Goal: Transaction & Acquisition: Purchase product/service

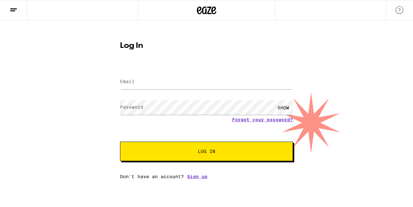
click at [131, 78] on input "Email" at bounding box center [206, 82] width 173 height 15
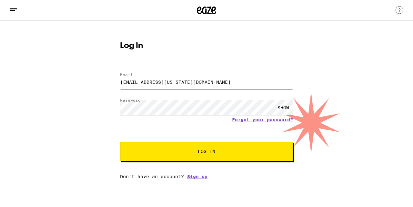
click at [120, 141] on button "Log In" at bounding box center [206, 150] width 173 height 19
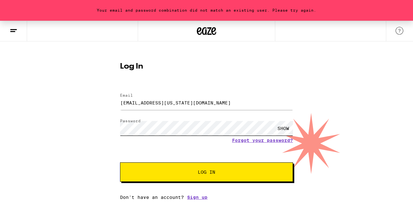
click at [120, 162] on button "Log In" at bounding box center [206, 171] width 173 height 19
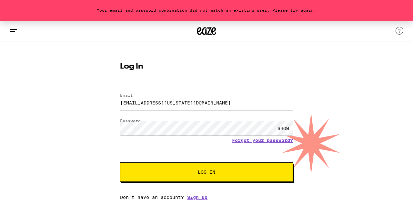
click at [193, 104] on input "[EMAIL_ADDRESS][US_STATE][DOMAIN_NAME]" at bounding box center [206, 102] width 173 height 15
type input "a"
type input "[EMAIL_ADDRESS][DOMAIN_NAME]"
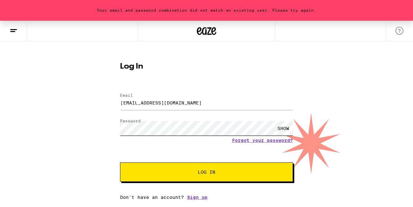
click at [120, 162] on button "Log In" at bounding box center [206, 171] width 173 height 19
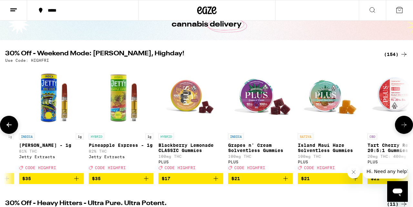
scroll to position [0, 448]
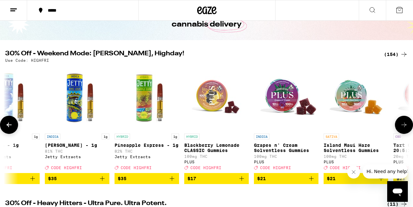
click at [173, 182] on icon "Add to bag" at bounding box center [172, 178] width 8 height 8
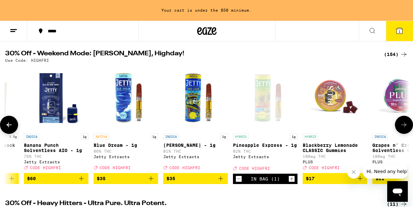
scroll to position [0, 330]
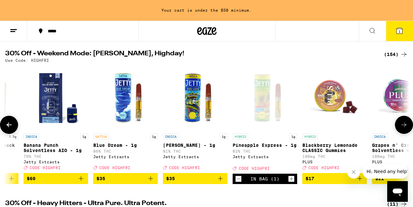
click at [238, 182] on icon "Decrement" at bounding box center [239, 179] width 6 height 8
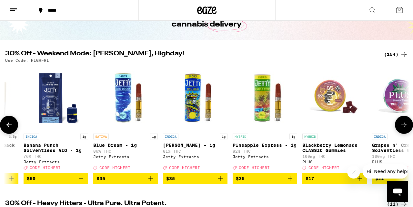
click at [152, 181] on icon "Add to bag" at bounding box center [151, 178] width 8 height 8
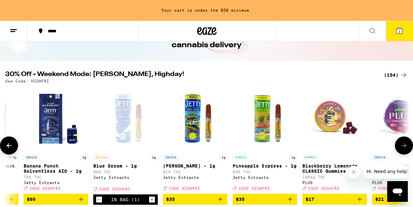
scroll to position [64, 0]
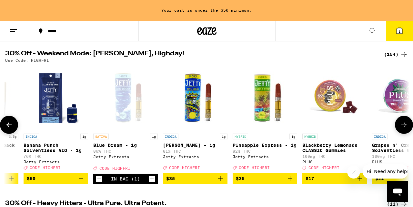
click at [221, 182] on icon "Add to bag" at bounding box center [221, 178] width 8 height 8
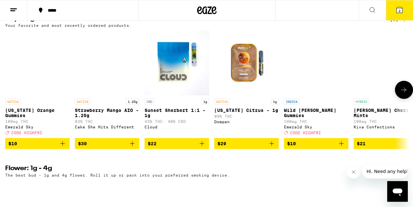
scroll to position [556, 0]
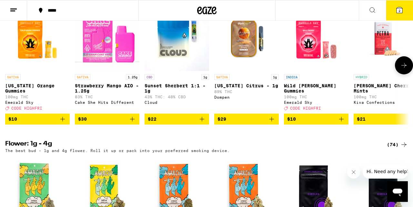
click at [275, 123] on icon "Add to bag" at bounding box center [272, 119] width 8 height 8
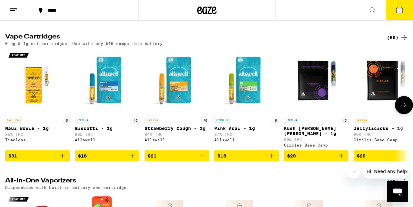
scroll to position [962, 0]
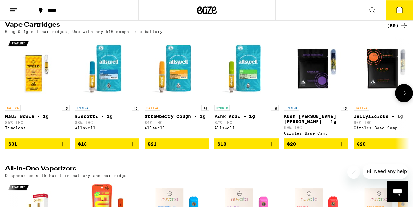
click at [65, 146] on icon "Add to bag" at bounding box center [62, 143] width 5 height 5
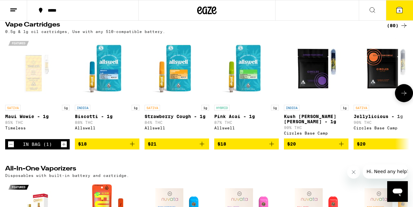
click at [268, 148] on icon "Add to bag" at bounding box center [272, 144] width 8 height 8
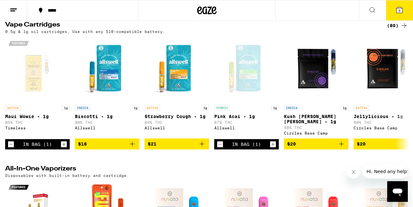
click at [399, 7] on icon at bounding box center [400, 10] width 8 height 8
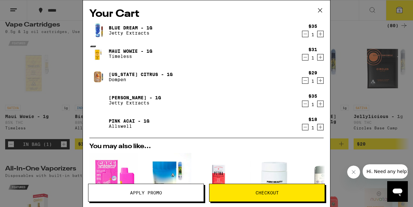
scroll to position [171, 0]
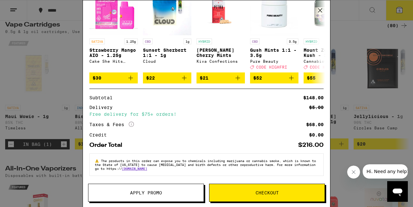
click at [132, 123] on icon "More Info" at bounding box center [131, 123] width 5 height 5
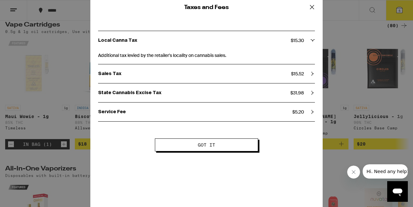
click at [311, 8] on icon at bounding box center [312, 7] width 4 height 4
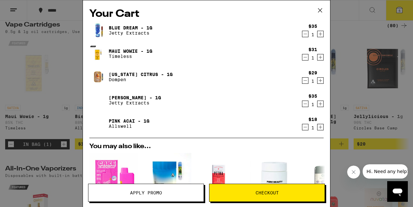
click at [307, 104] on icon "Decrement" at bounding box center [306, 104] width 6 height 8
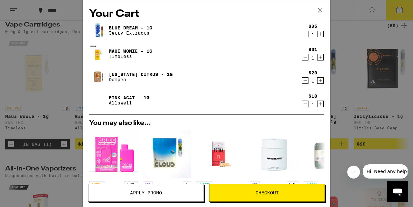
click at [305, 81] on icon "Decrement" at bounding box center [306, 81] width 6 height 8
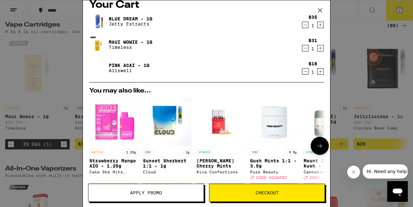
scroll to position [125, 0]
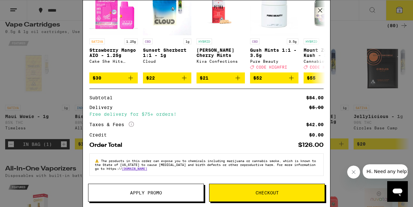
click at [132, 122] on icon "More Info" at bounding box center [131, 123] width 5 height 5
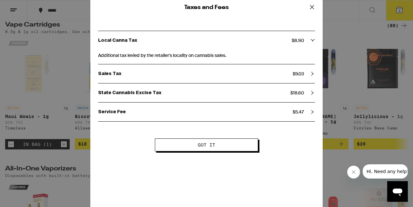
click at [315, 42] on icon at bounding box center [313, 40] width 5 height 5
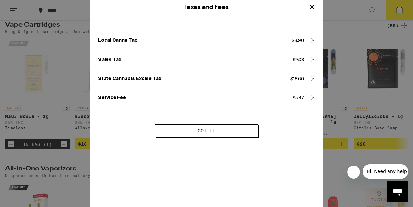
click at [315, 42] on icon at bounding box center [313, 40] width 5 height 5
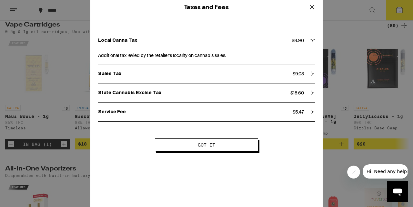
click at [312, 93] on icon at bounding box center [313, 92] width 5 height 5
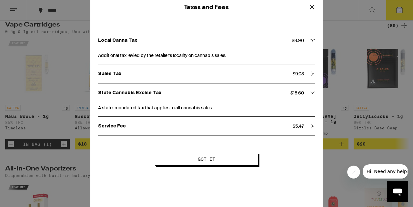
click at [312, 93] on icon at bounding box center [313, 93] width 4 height 2
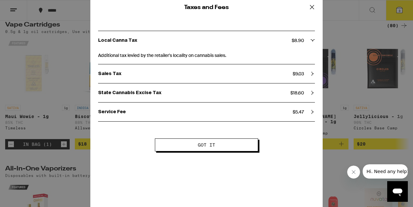
click at [312, 93] on icon at bounding box center [313, 92] width 5 height 5
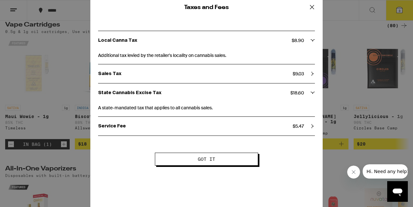
click at [313, 7] on icon at bounding box center [312, 7] width 10 height 10
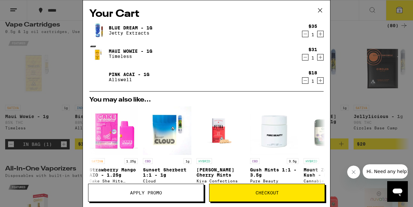
scroll to position [0, 15]
click at [307, 36] on icon "Decrement" at bounding box center [306, 34] width 6 height 8
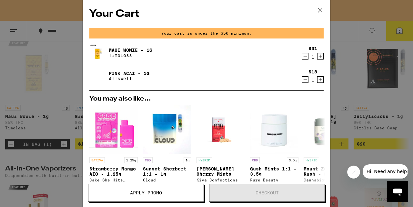
click at [304, 81] on icon "Decrement" at bounding box center [306, 80] width 6 height 8
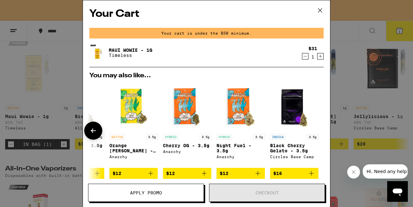
scroll to position [72, 0]
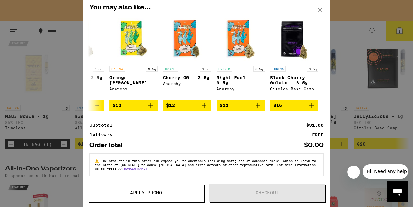
click at [346, 56] on div "Your Cart Your cart is under the $50 minimum. Maui Wowie - 1g Timeless $31 1 Yo…" at bounding box center [206, 103] width 413 height 207
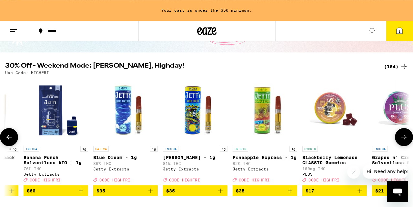
scroll to position [52, 0]
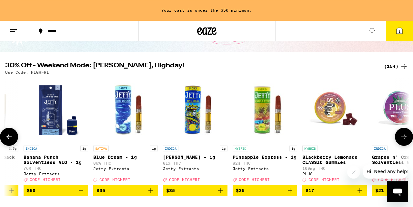
click at [221, 194] on icon "Add to bag" at bounding box center [221, 190] width 8 height 8
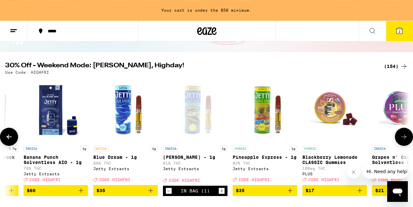
scroll to position [31, 0]
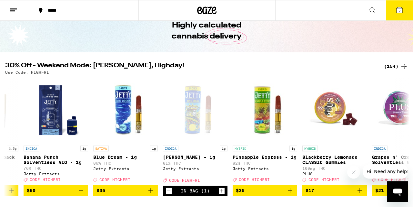
click at [403, 15] on button "2" at bounding box center [399, 10] width 27 height 20
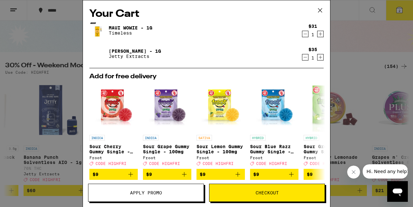
click at [150, 196] on button "Apply Promo" at bounding box center [146, 192] width 116 height 18
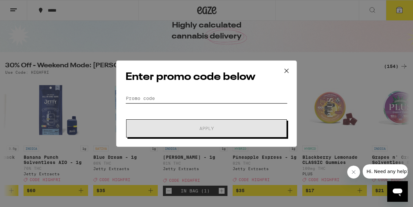
click at [195, 101] on input "Promo Code" at bounding box center [207, 98] width 162 height 10
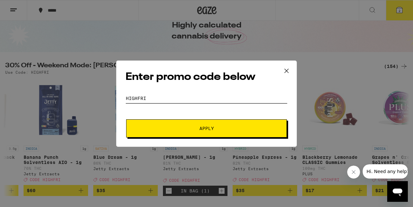
type input "HIGHFRI"
click at [218, 127] on span "Apply" at bounding box center [207, 128] width 116 height 5
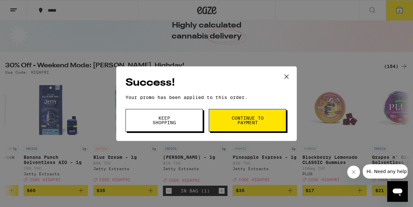
click at [231, 119] on button "Continue to payment" at bounding box center [247, 120] width 77 height 23
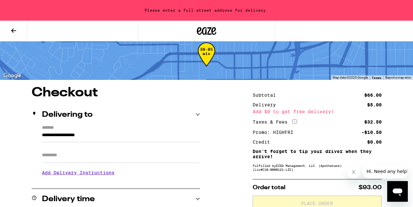
scroll to position [12, 0]
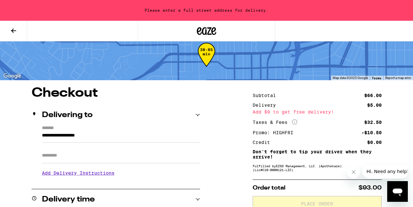
click at [133, 135] on input "**********" at bounding box center [121, 136] width 158 height 11
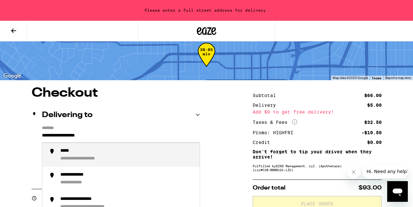
drag, startPoint x: 129, startPoint y: 134, endPoint x: 42, endPoint y: 132, distance: 87.5
click at [42, 132] on input "**********" at bounding box center [121, 136] width 158 height 11
click at [72, 156] on div "**********" at bounding box center [127, 155] width 134 height 14
type input "**********"
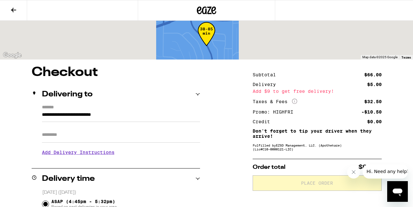
scroll to position [0, 0]
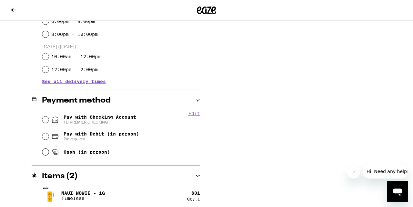
scroll to position [210, 0]
click at [44, 118] on input "Pay with Checking Account TD PREMIER CHECKING" at bounding box center [45, 119] width 6 height 6
radio input "true"
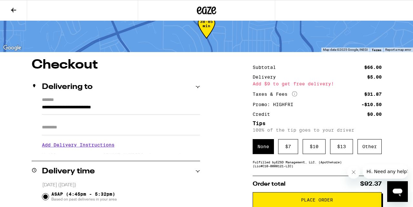
scroll to position [19, 0]
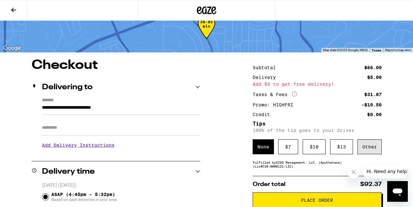
click at [371, 154] on div "Other" at bounding box center [370, 146] width 24 height 15
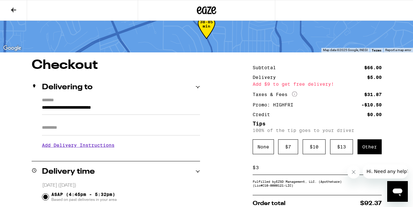
type input "3"
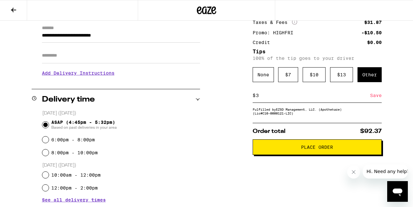
scroll to position [91, 0]
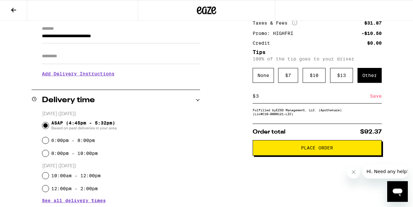
click at [380, 98] on div "Save" at bounding box center [376, 96] width 12 height 14
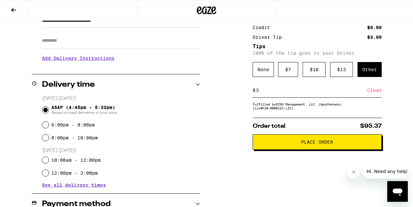
scroll to position [107, 0]
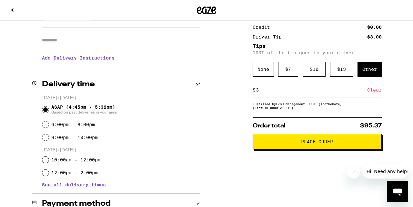
click at [317, 149] on button "Place Order" at bounding box center [317, 141] width 129 height 15
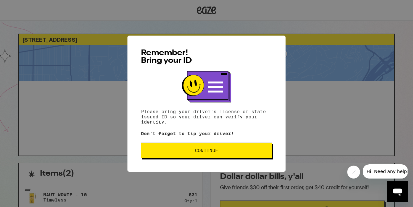
click at [237, 150] on span "Continue" at bounding box center [207, 150] width 120 height 5
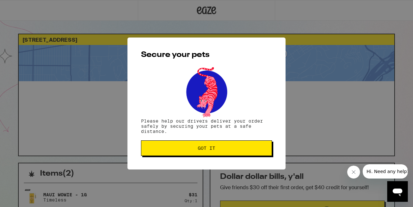
click at [226, 155] on button "Got it" at bounding box center [206, 147] width 131 height 15
